Goal: Task Accomplishment & Management: Manage account settings

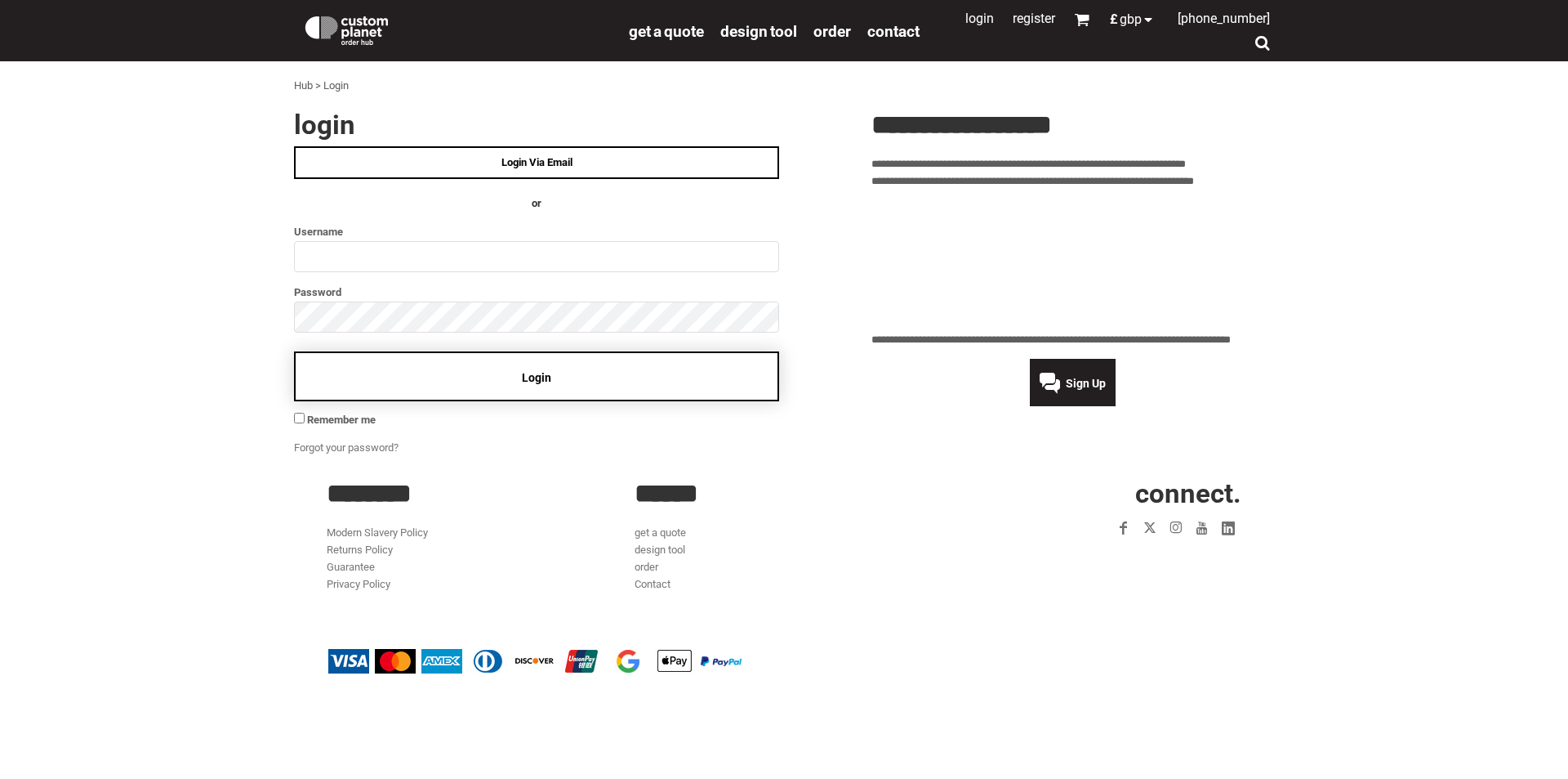
click at [609, 378] on div "Login" at bounding box center [536, 376] width 485 height 50
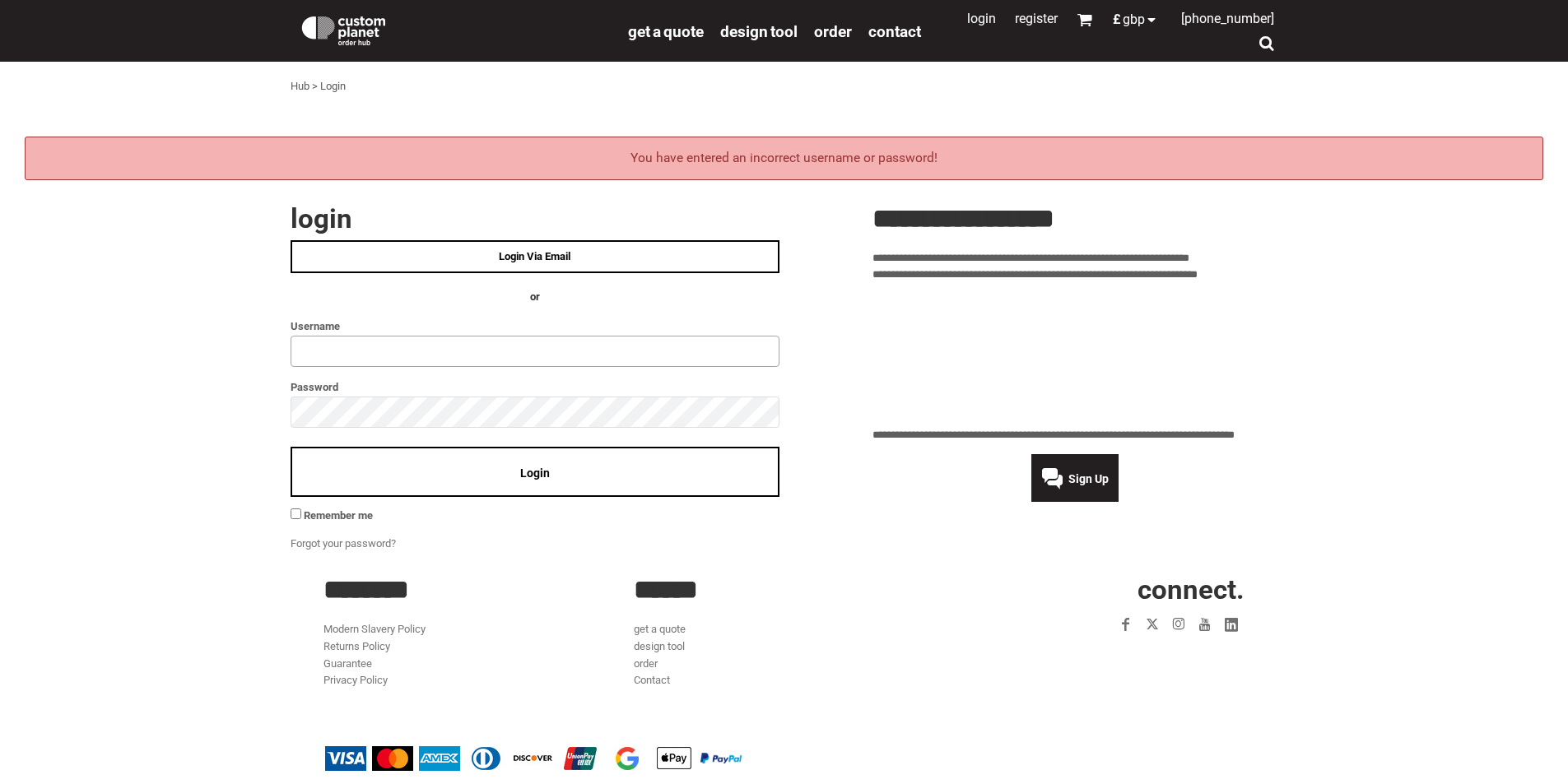
type input "**********"
click at [444, 468] on div "Login" at bounding box center [535, 471] width 489 height 50
